Goal: Entertainment & Leisure: Consume media (video, audio)

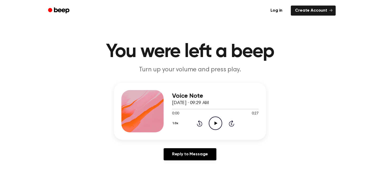
click at [214, 127] on icon "Play Audio" at bounding box center [215, 122] width 13 height 13
click at [218, 125] on icon "Play Audio" at bounding box center [215, 122] width 13 height 13
click at [214, 118] on icon "Play Audio" at bounding box center [215, 122] width 13 height 13
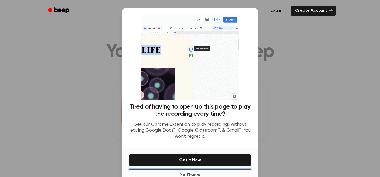
click at [223, 175] on button "No Thanks" at bounding box center [190, 175] width 122 height 12
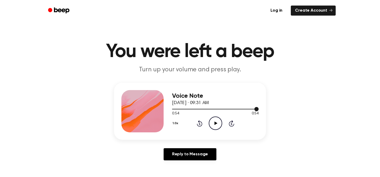
drag, startPoint x: 173, startPoint y: 109, endPoint x: 221, endPoint y: 108, distance: 47.5
click at [222, 109] on div at bounding box center [215, 109] width 86 height 1
click at [215, 122] on icon "Play Audio" at bounding box center [215, 122] width 13 height 13
click at [214, 122] on icon at bounding box center [215, 122] width 2 height 3
click at [213, 125] on icon "Play Audio" at bounding box center [215, 122] width 13 height 13
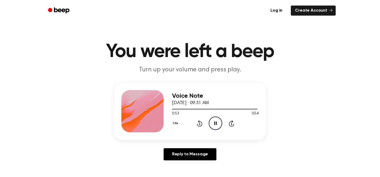
click at [214, 124] on icon at bounding box center [215, 122] width 2 height 3
